Goal: Task Accomplishment & Management: Complete application form

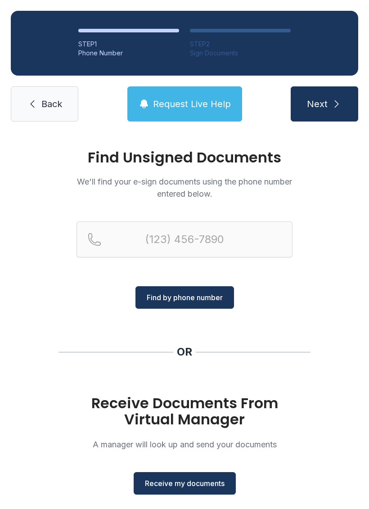
click at [188, 483] on span "Receive my documents" at bounding box center [185, 483] width 80 height 11
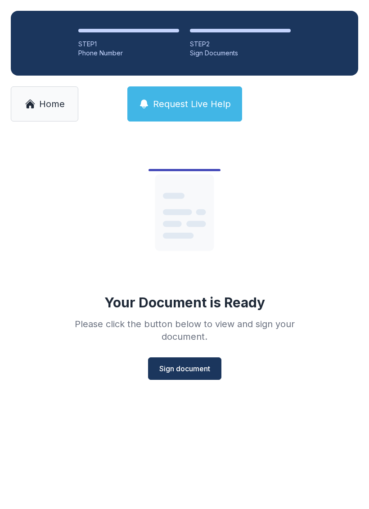
click at [191, 364] on span "Sign document" at bounding box center [184, 368] width 51 height 11
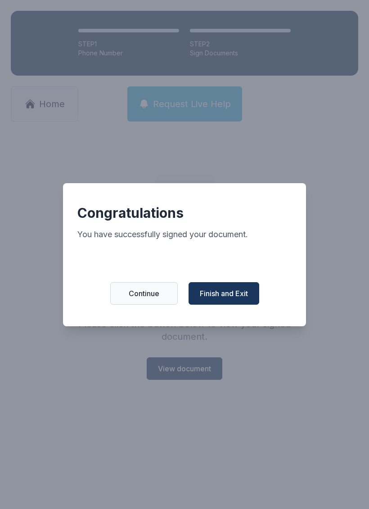
click at [222, 299] on span "Finish and Exit" at bounding box center [224, 293] width 48 height 11
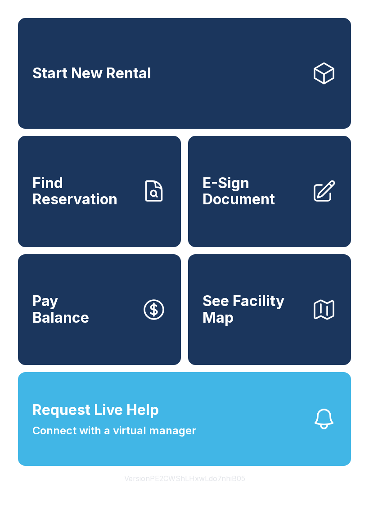
click at [313, 41] on link "Start New Rental" at bounding box center [184, 73] width 333 height 111
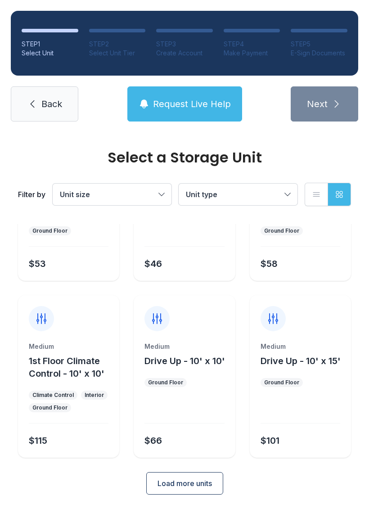
scroll to position [107, 0]
click at [91, 142] on div "Select a Storage Unit Filter by Unit size Unit type List view Grid view" at bounding box center [184, 178] width 336 height 92
click at [35, 100] on icon at bounding box center [32, 103] width 11 height 11
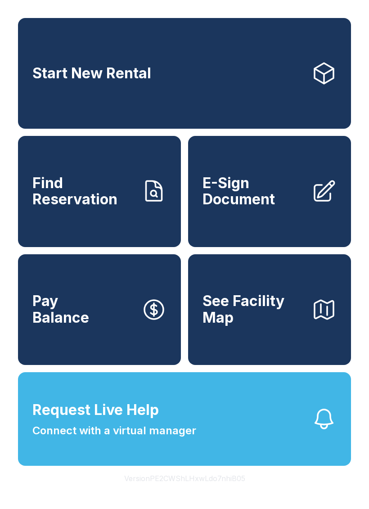
click at [256, 207] on span "E-Sign Document" at bounding box center [253, 191] width 102 height 33
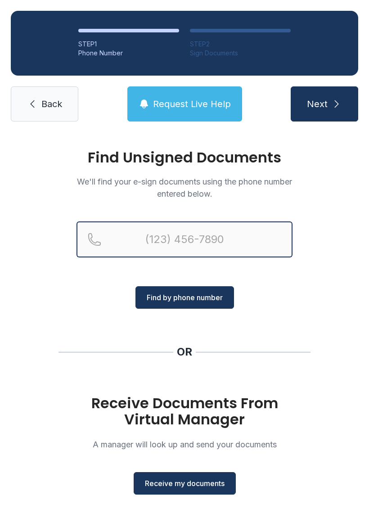
click at [168, 236] on input "Reservation phone number" at bounding box center [184, 239] width 216 height 36
type input "[PHONE_NUMBER]"
click at [324, 104] on button "Next" at bounding box center [324, 103] width 67 height 35
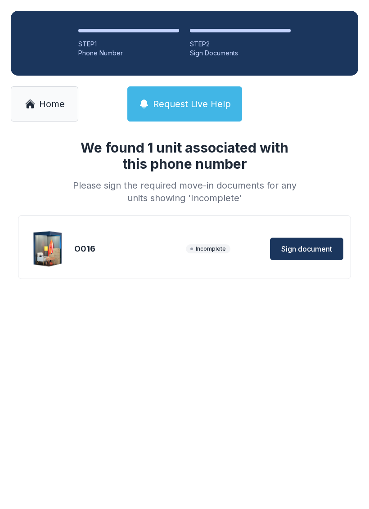
click at [310, 244] on span "Sign document" at bounding box center [306, 248] width 51 height 11
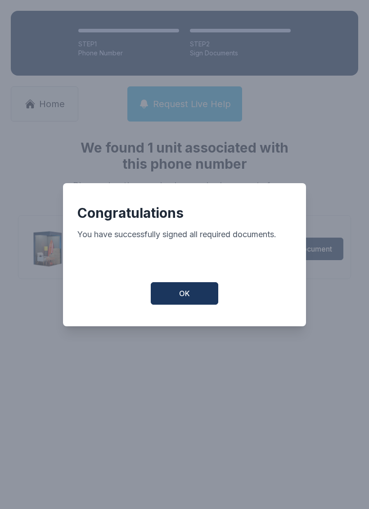
click at [179, 297] on button "OK" at bounding box center [184, 293] width 67 height 22
